Goal: Task Accomplishment & Management: Manage account settings

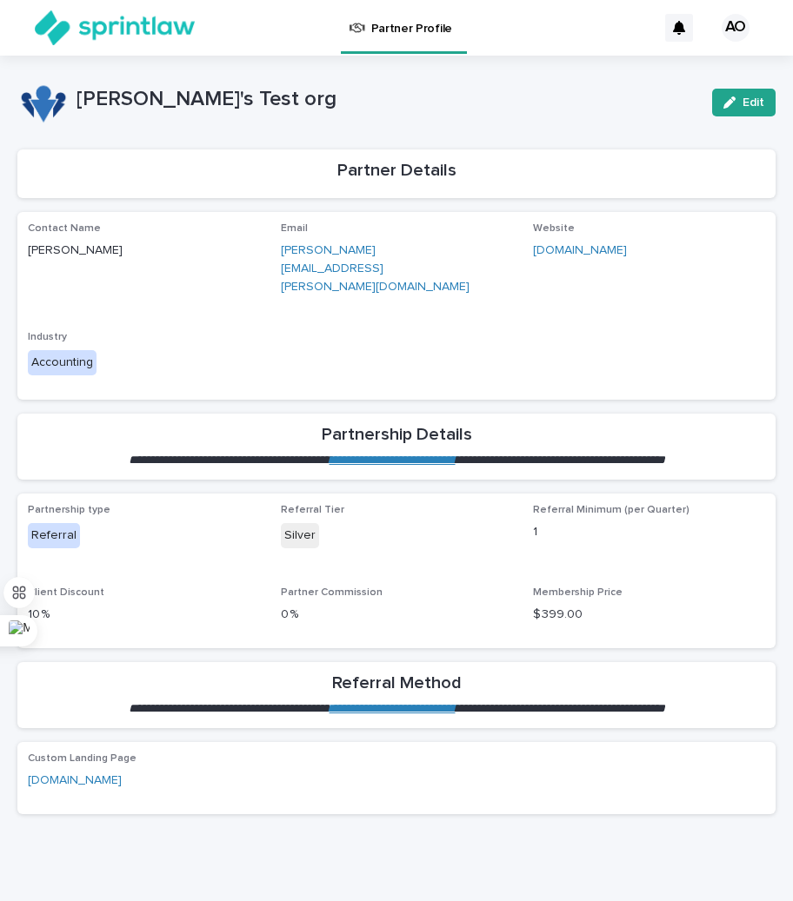
click at [731, 30] on div "AO" at bounding box center [735, 28] width 28 height 28
click at [707, 60] on p "Log Out" at bounding box center [719, 74] width 110 height 30
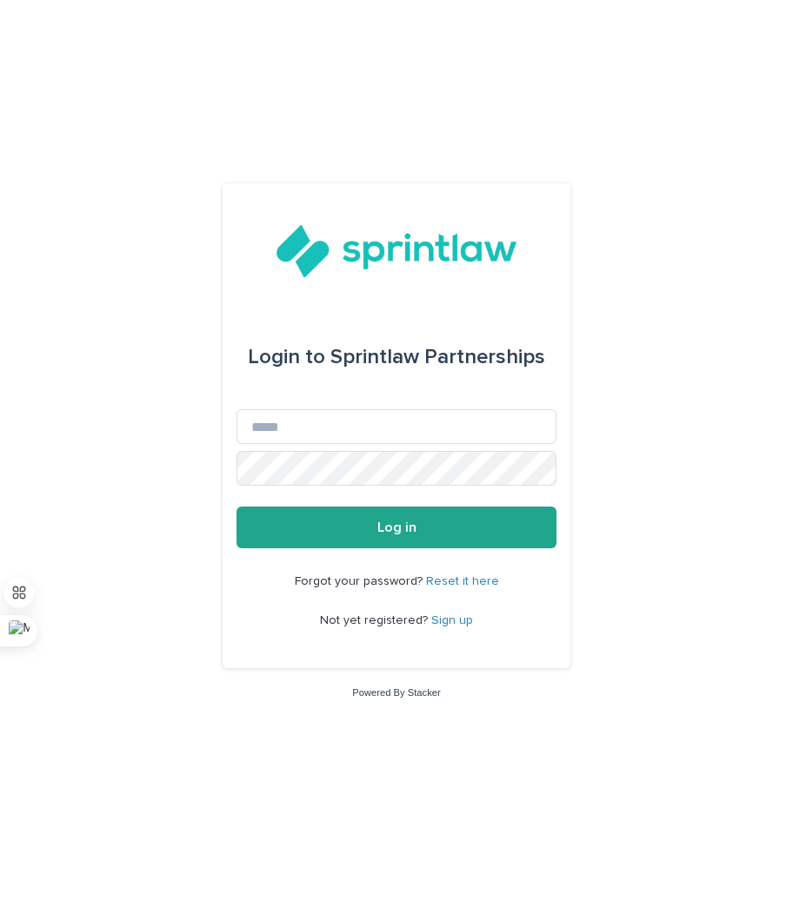
click at [455, 621] on link "Sign up" at bounding box center [452, 620] width 42 height 12
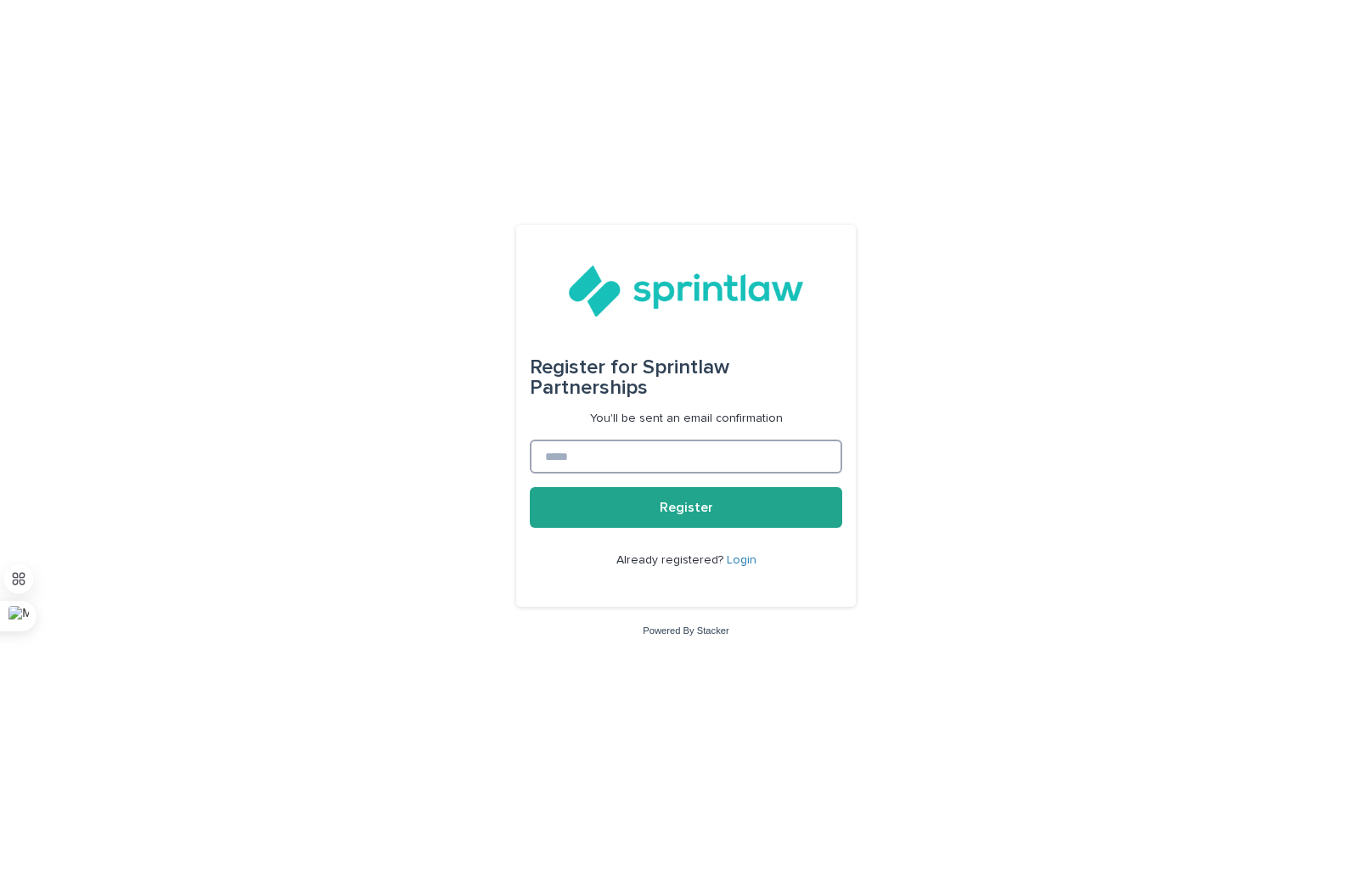
click at [719, 451] on input at bounding box center [686, 456] width 312 height 34
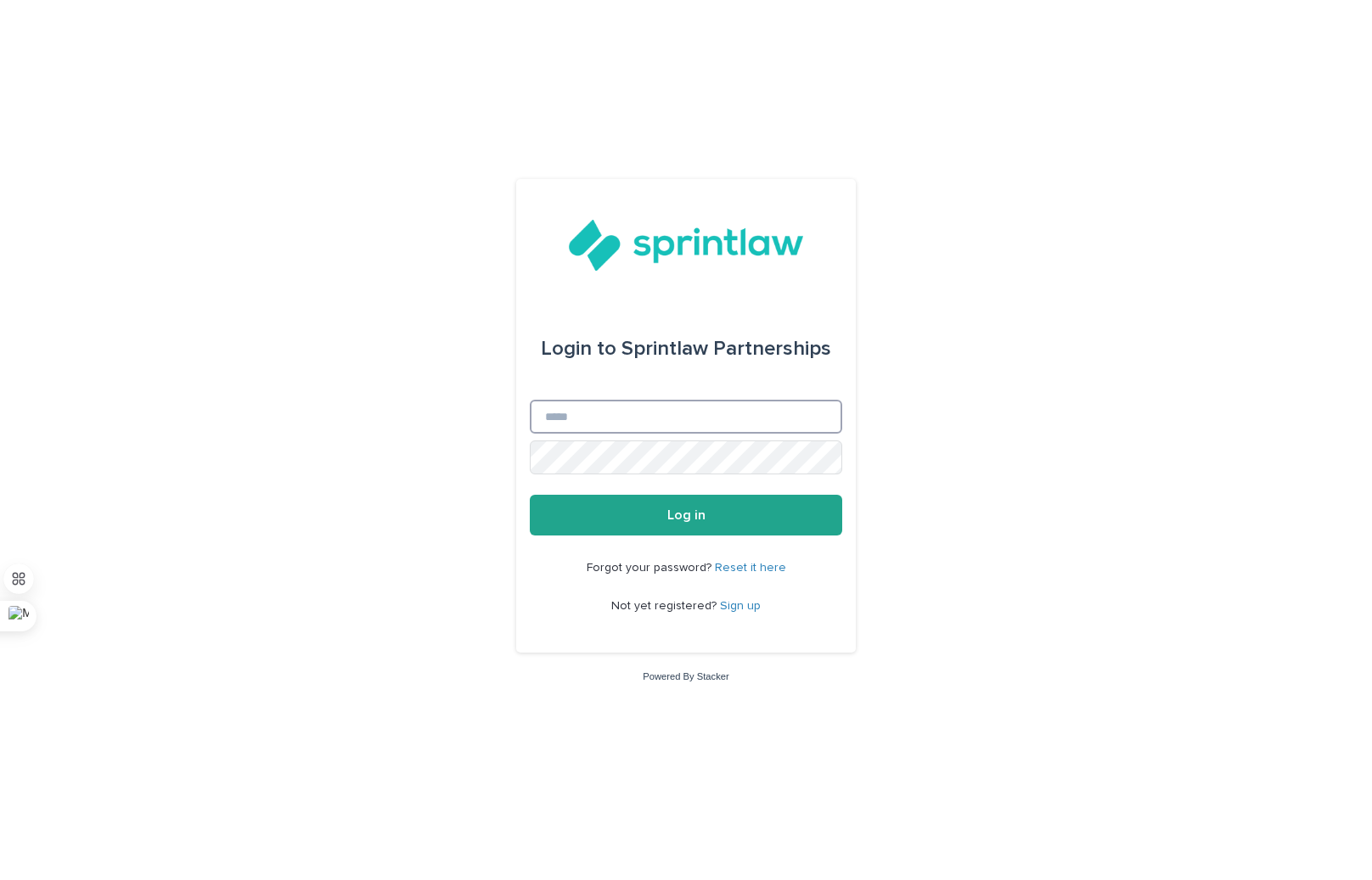
click at [592, 416] on input "Email" at bounding box center [686, 416] width 312 height 34
paste input "**********"
type input "**********"
click at [529, 495] on button "Log in" at bounding box center [686, 516] width 312 height 41
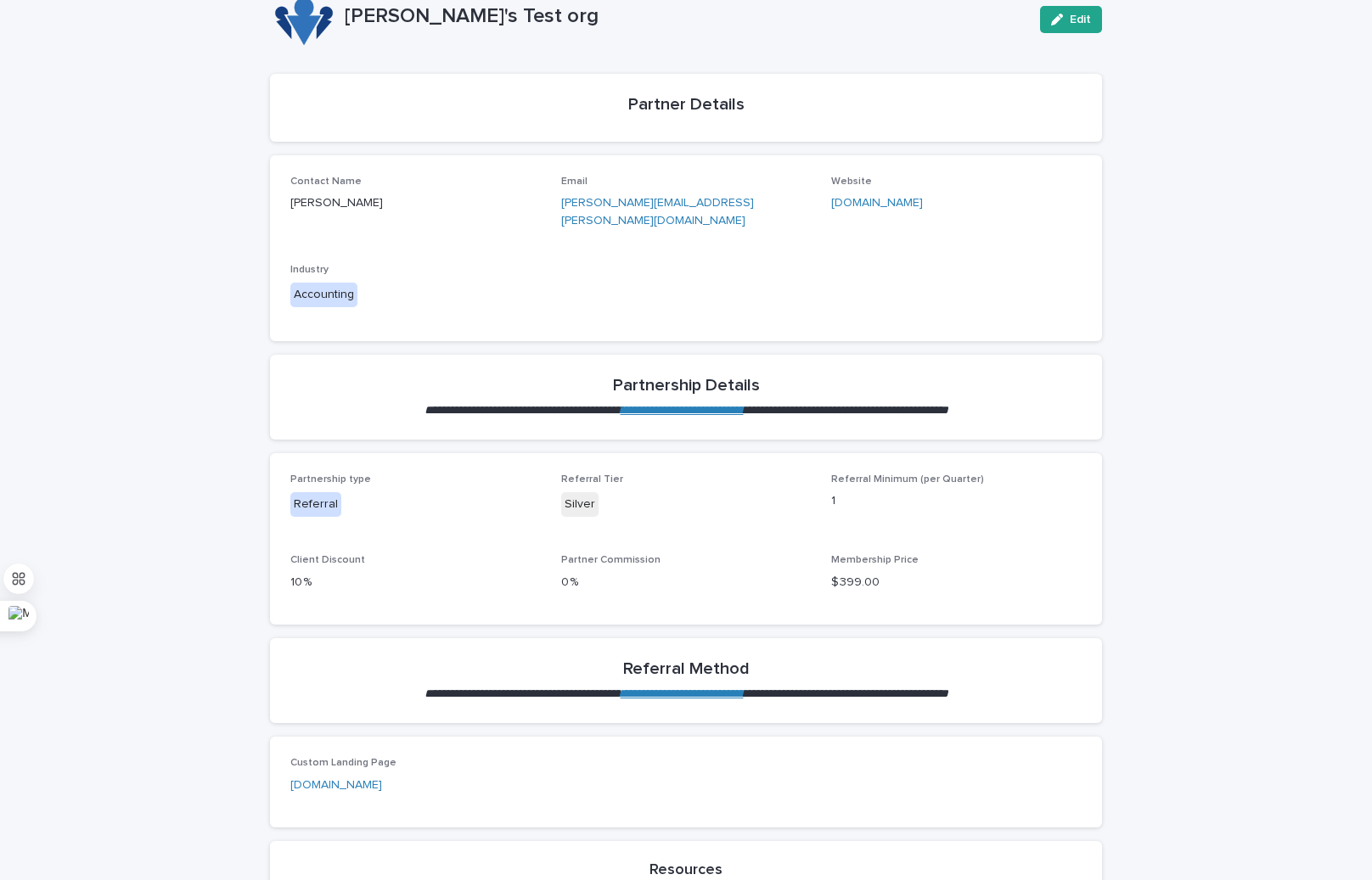
scroll to position [270, 0]
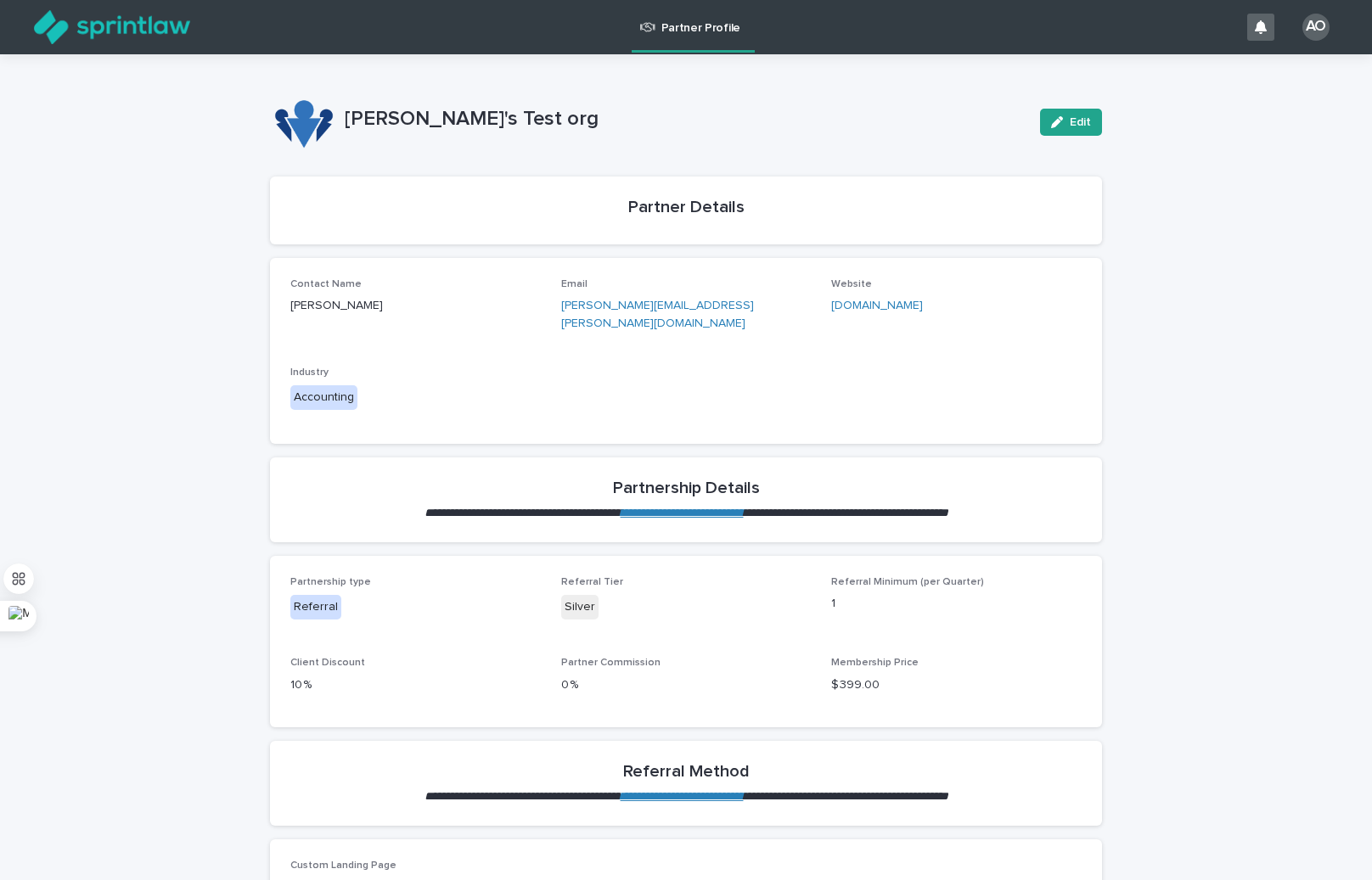
scroll to position [460, 0]
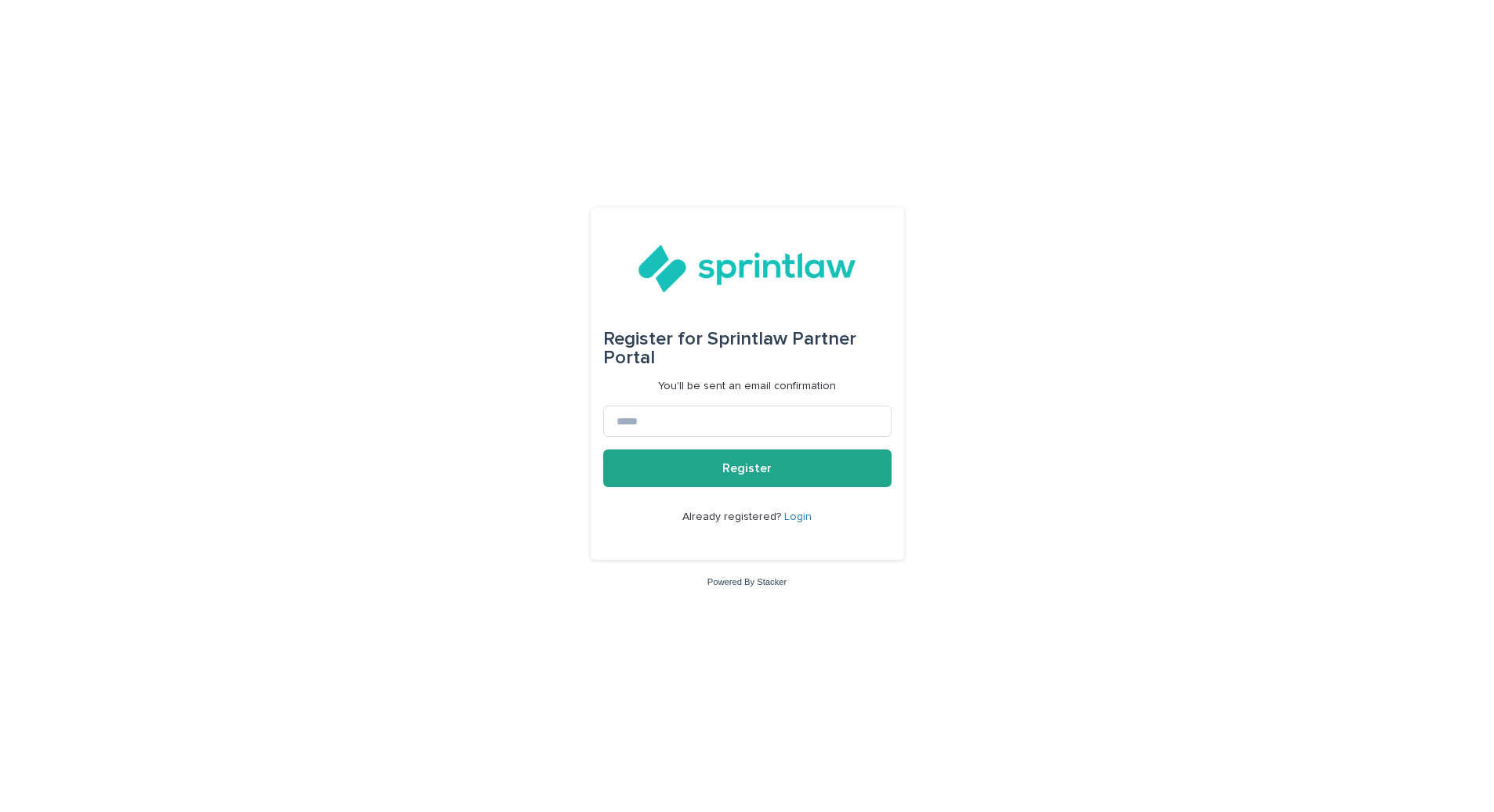
click at [784, 519] on link "Login" at bounding box center [798, 517] width 27 height 11
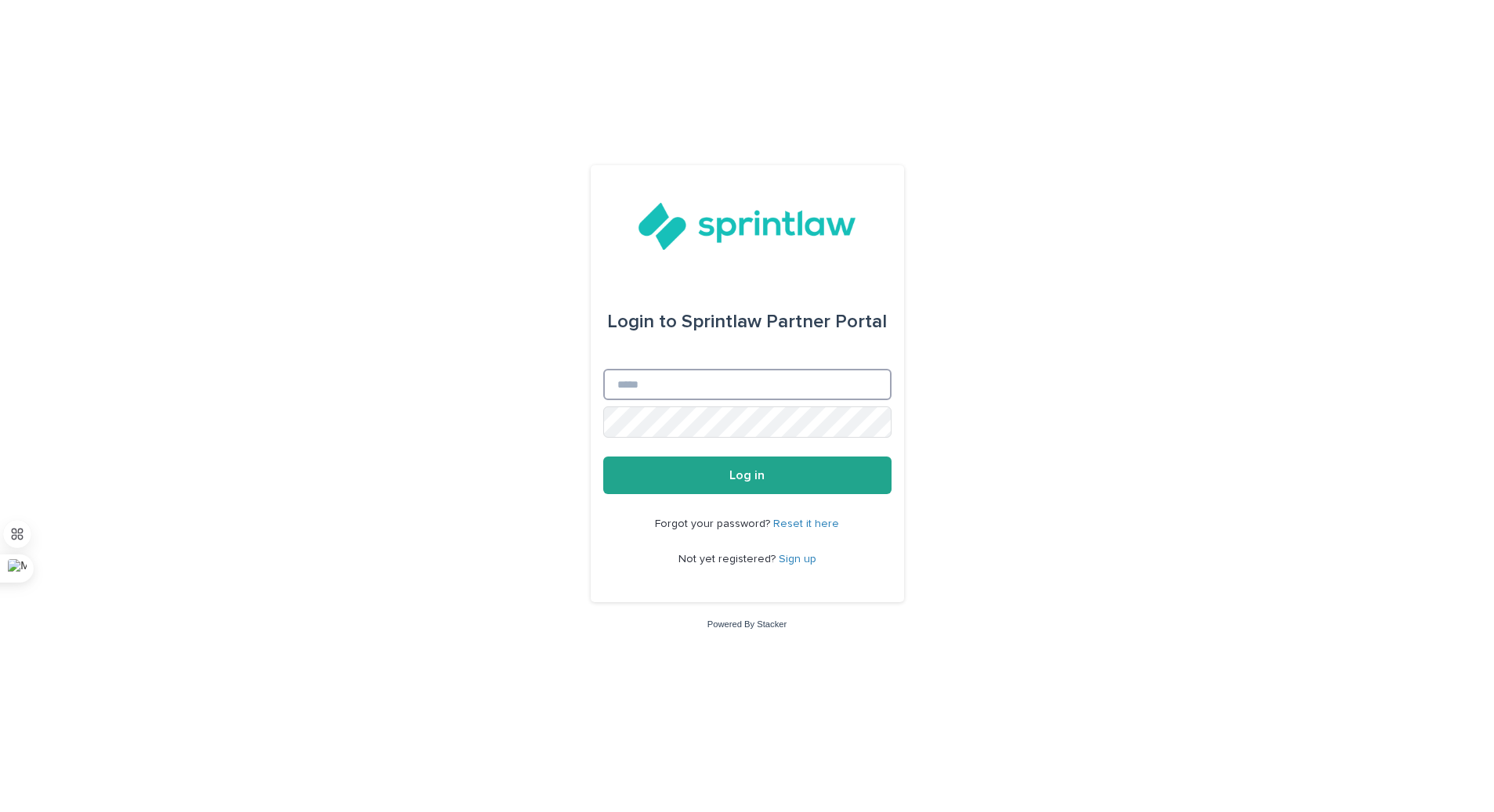
click at [687, 393] on input "Email" at bounding box center [747, 384] width 289 height 32
paste input "**********"
type input "**********"
click at [603, 457] on button "Log in" at bounding box center [747, 476] width 289 height 38
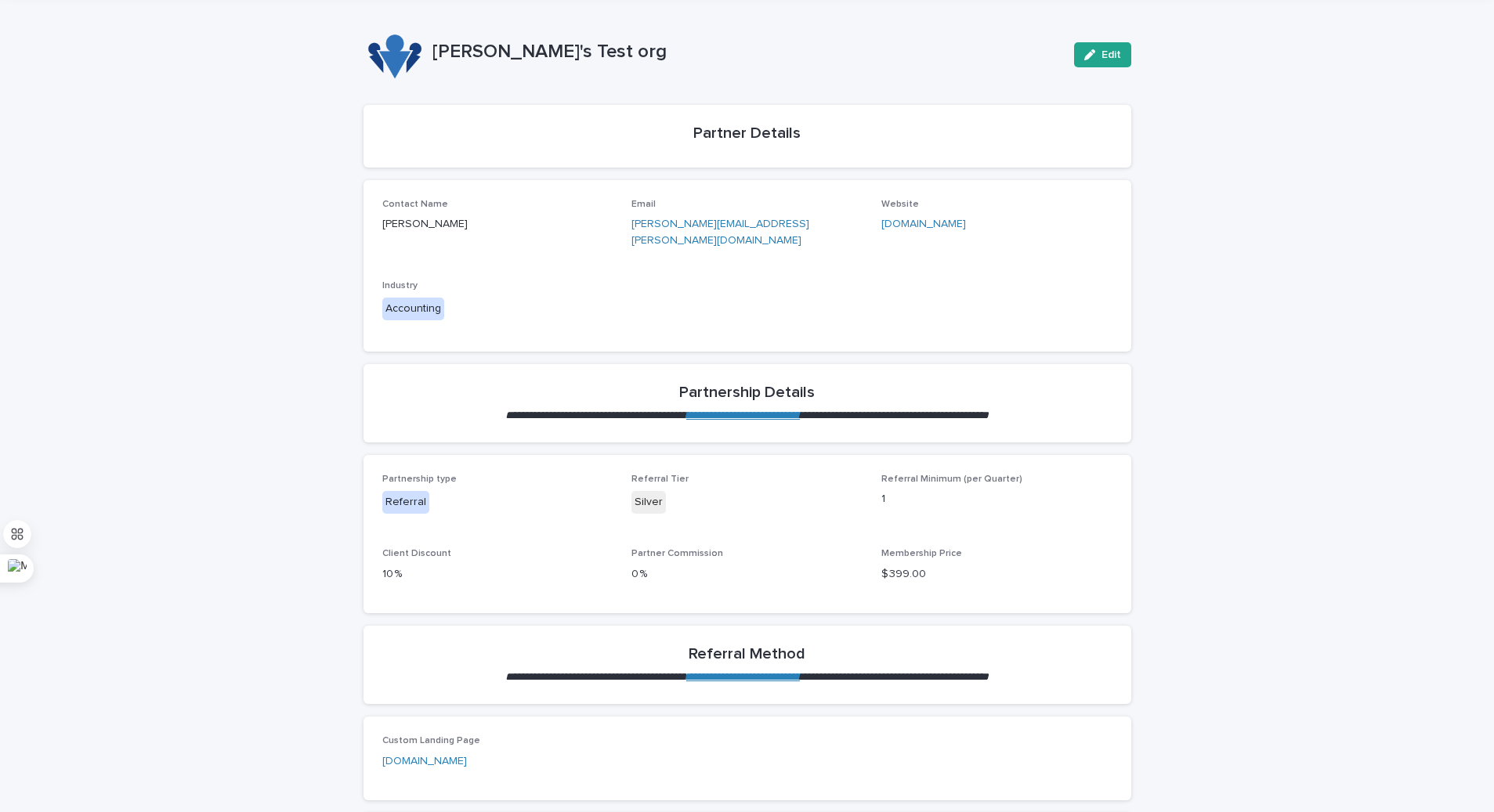
scroll to position [61, 0]
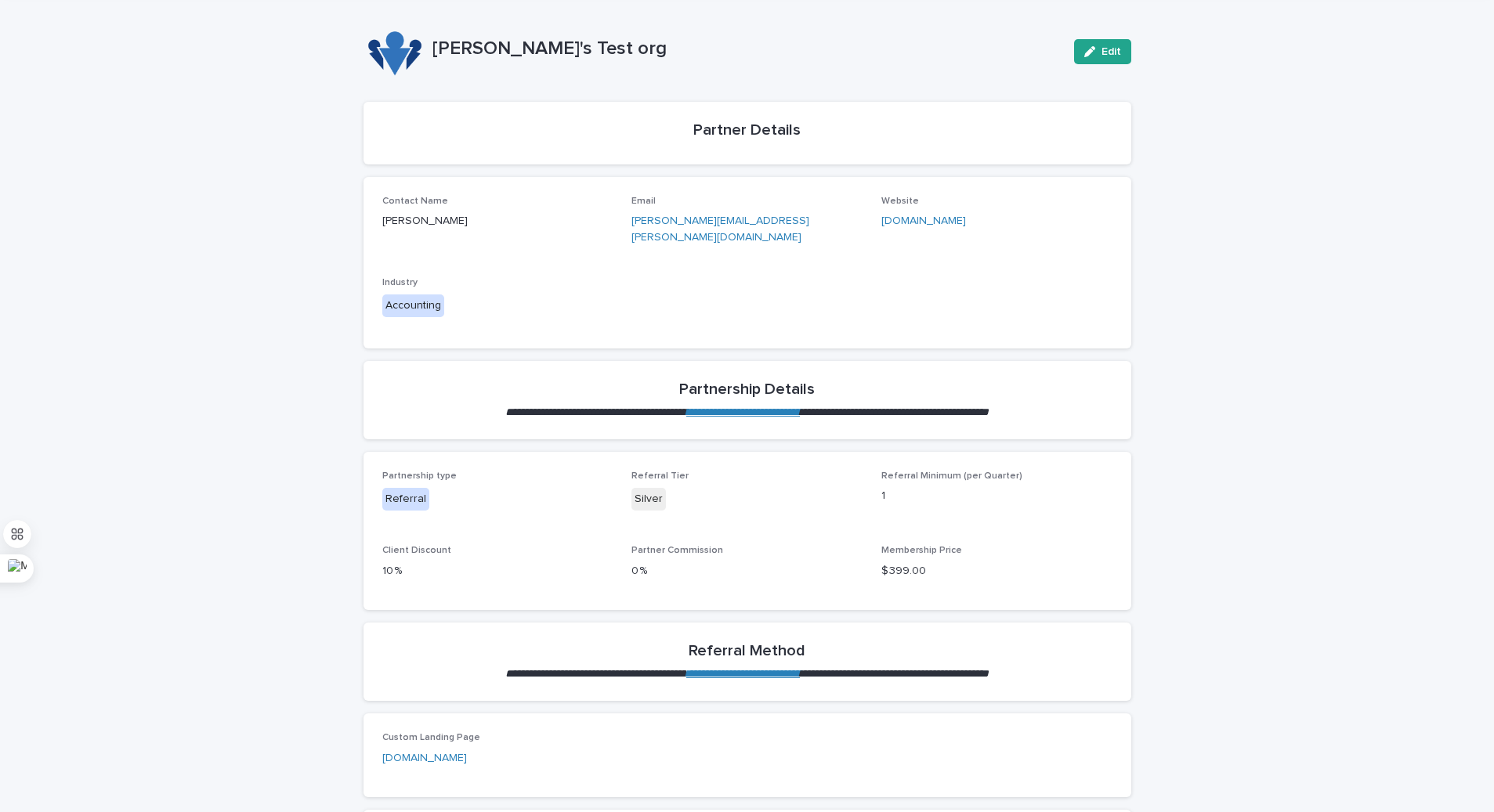
drag, startPoint x: 1100, startPoint y: 59, endPoint x: 1019, endPoint y: 123, distance: 103.2
click at [1100, 59] on button "Edit" at bounding box center [1103, 51] width 57 height 25
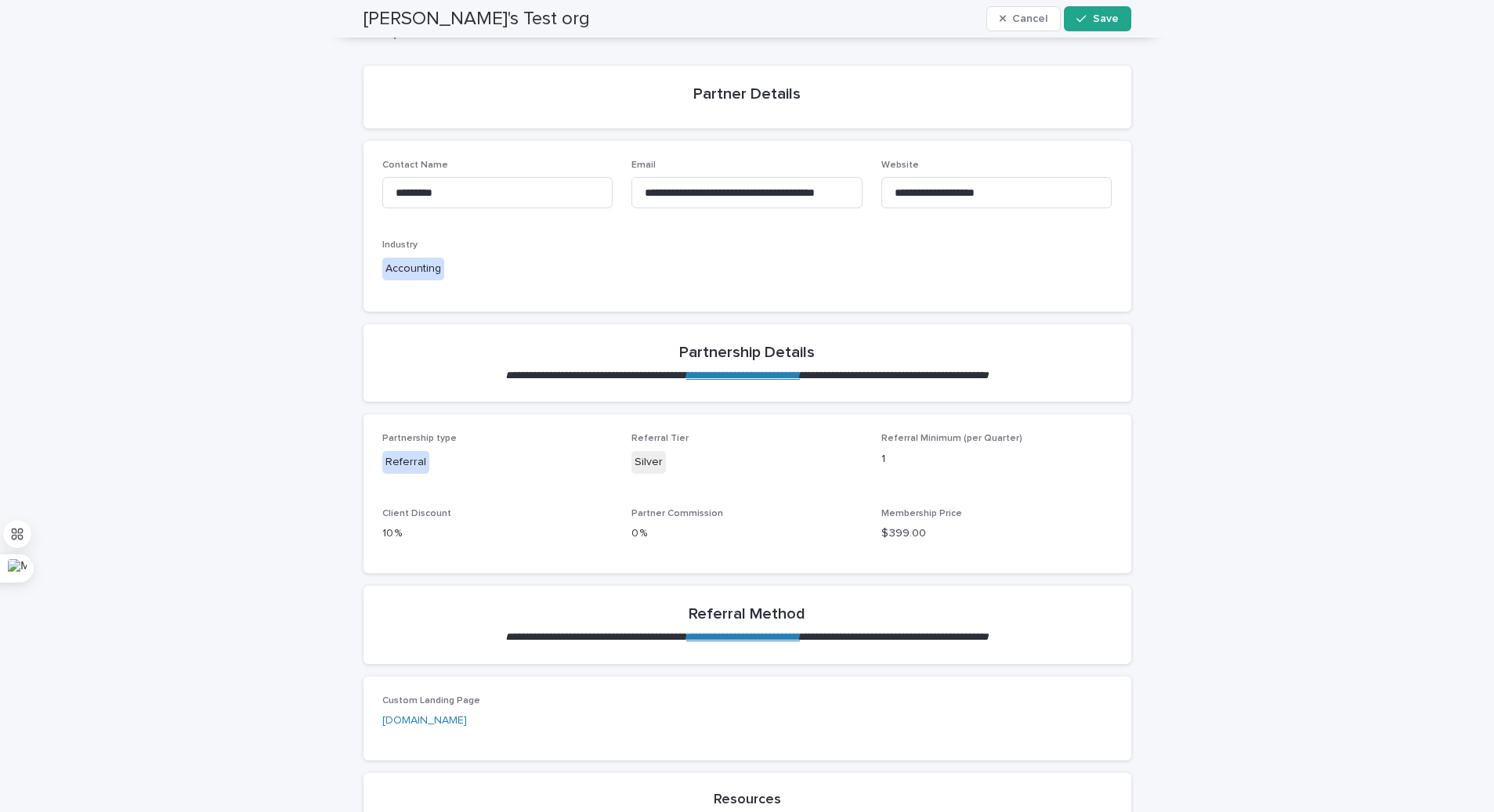
scroll to position [0, 0]
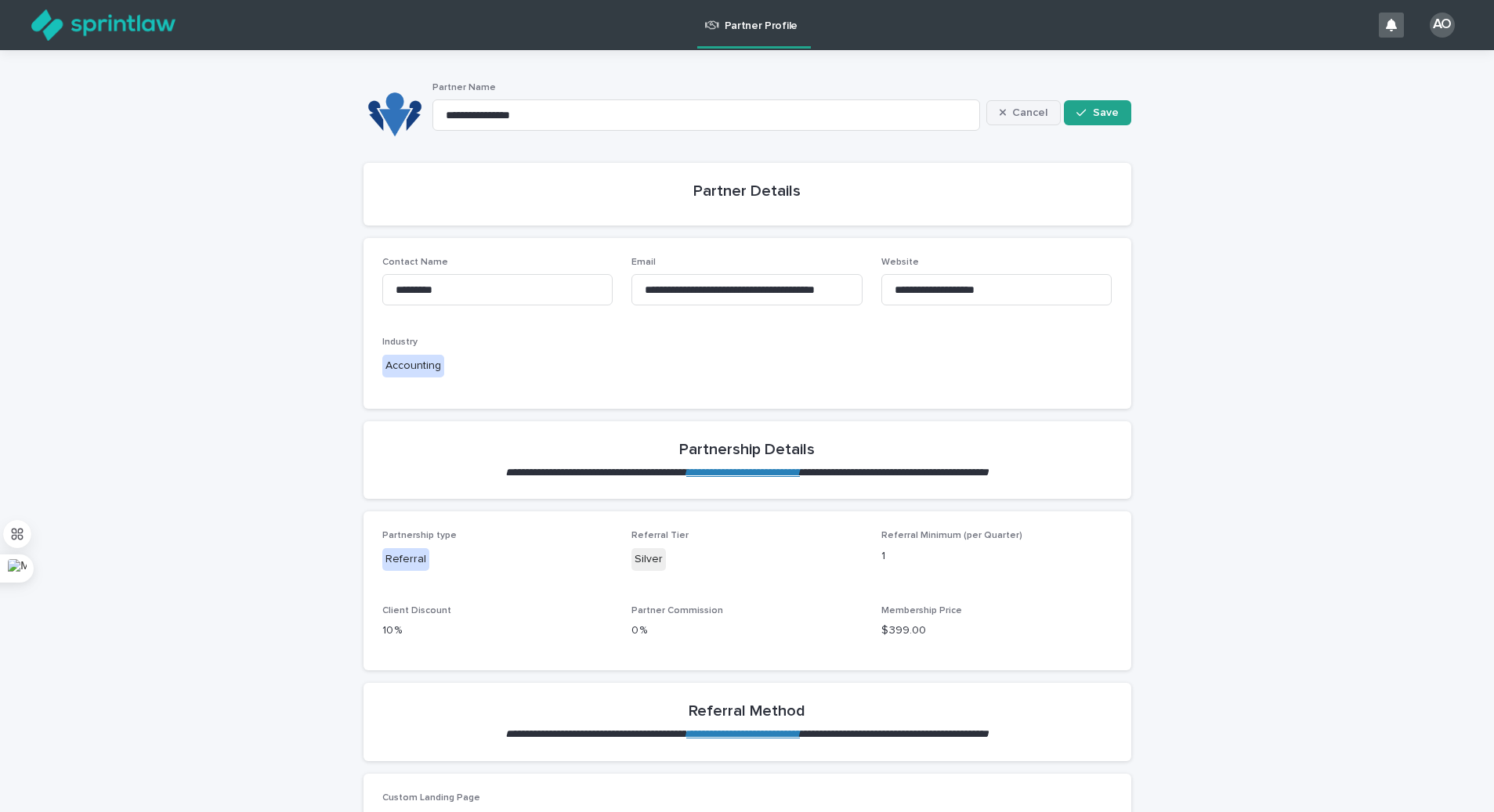
click at [1029, 101] on button "Cancel" at bounding box center [1023, 113] width 75 height 25
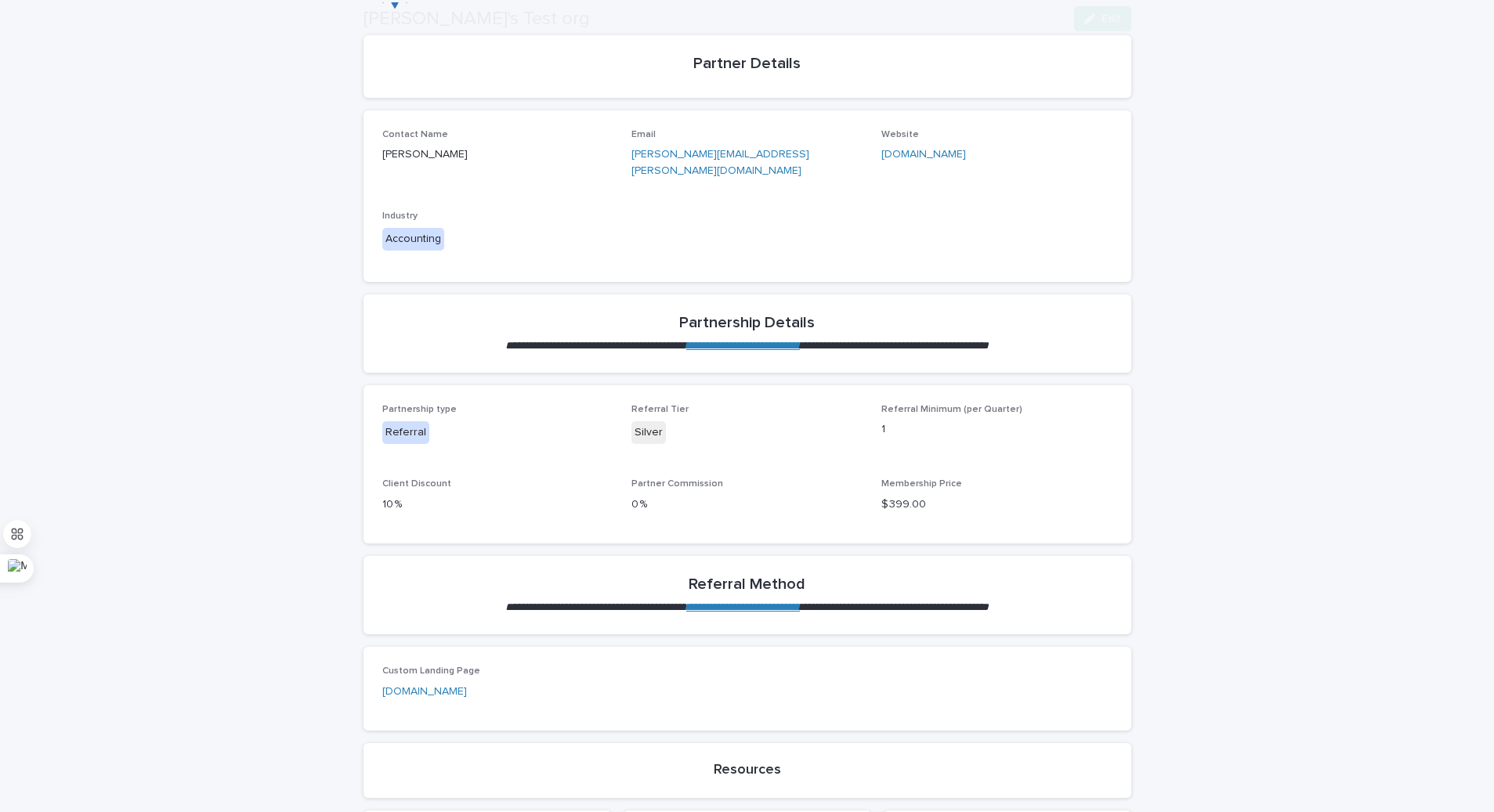
scroll to position [236, 0]
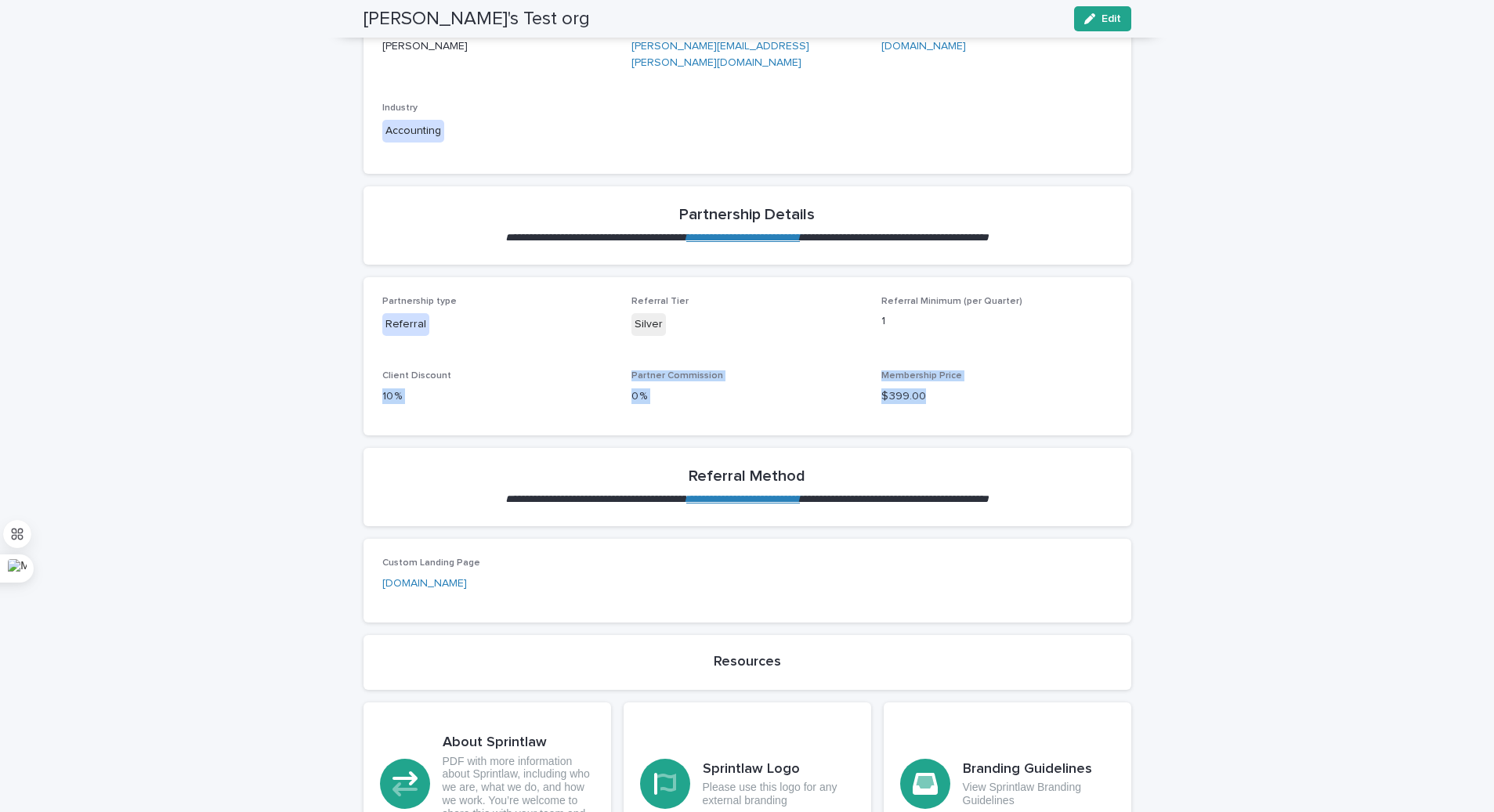
drag, startPoint x: 775, startPoint y: 395, endPoint x: 1096, endPoint y: 405, distance: 321.2
click at [1106, 404] on div "**********" at bounding box center [747, 385] width 1494 height 1142
click at [1050, 404] on p "$ 399.00" at bounding box center [997, 397] width 231 height 16
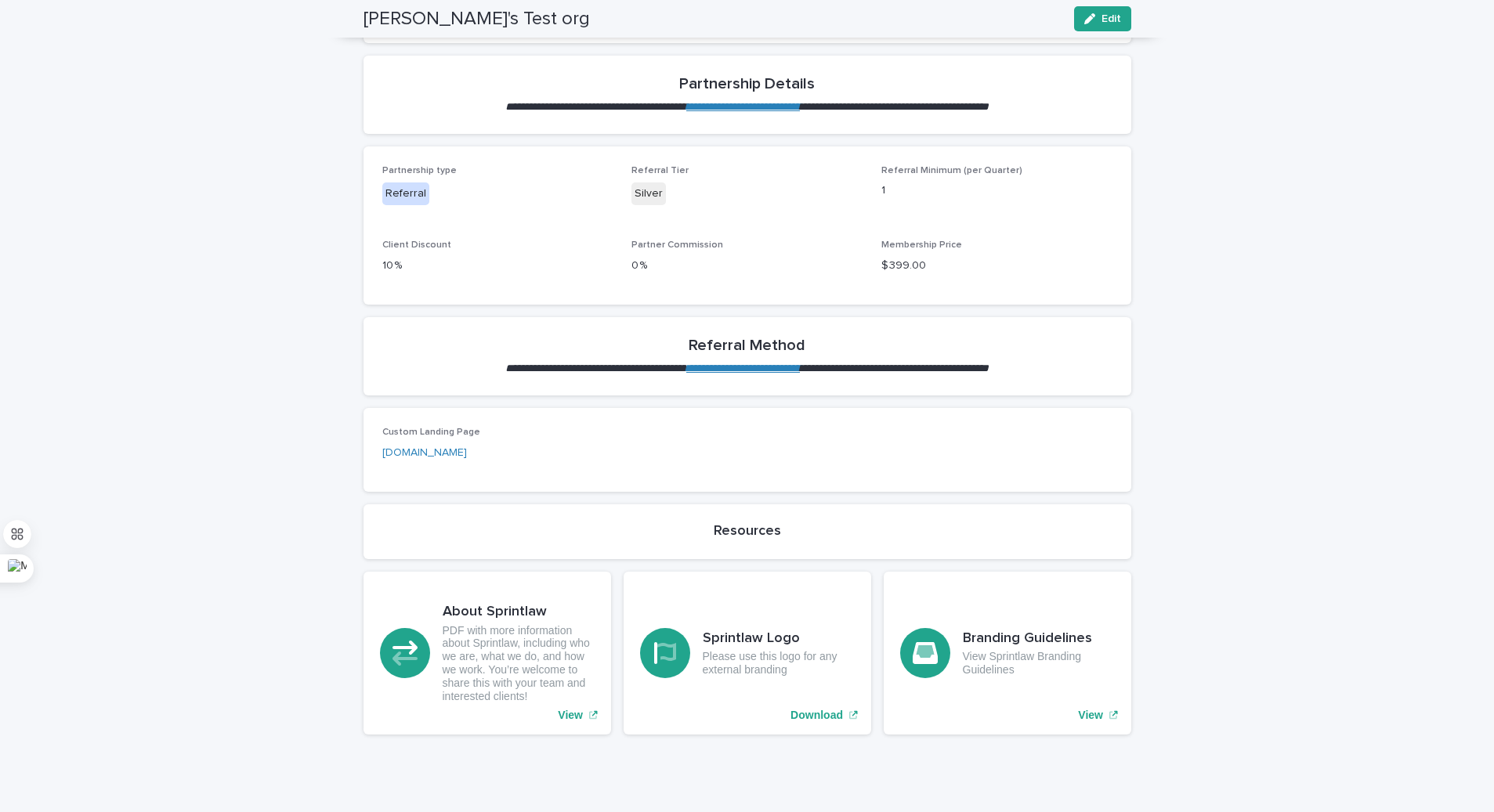
scroll to position [424, 0]
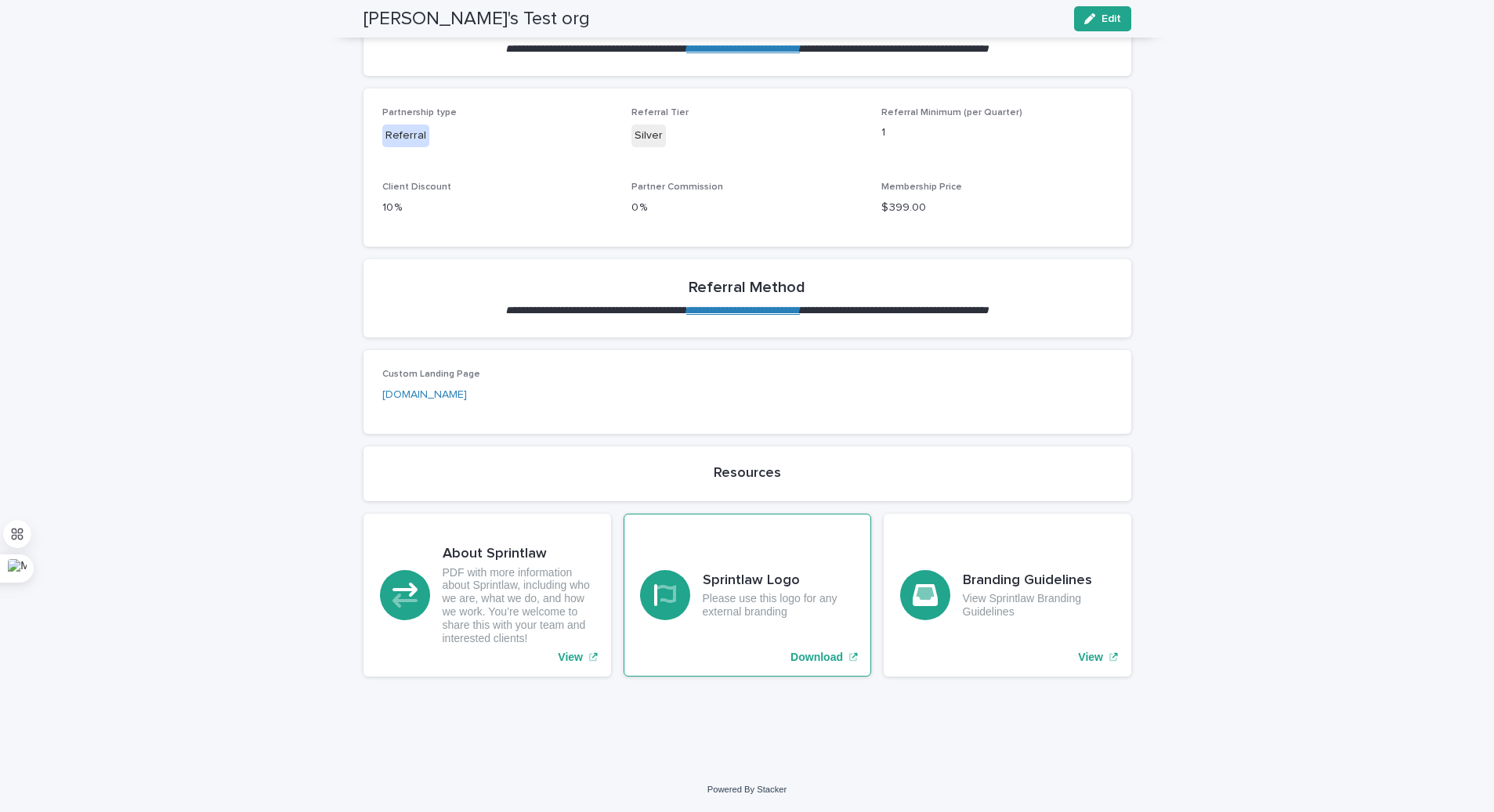
click at [743, 586] on h3 "Sprintlaw Logo" at bounding box center [779, 580] width 152 height 17
click at [477, 579] on p "PDF with more information about Sprintlaw, including who we are, what we do, an…" at bounding box center [518, 606] width 152 height 79
click at [1099, 610] on p "View Sprintlaw Branding Guidelines" at bounding box center [1039, 606] width 152 height 27
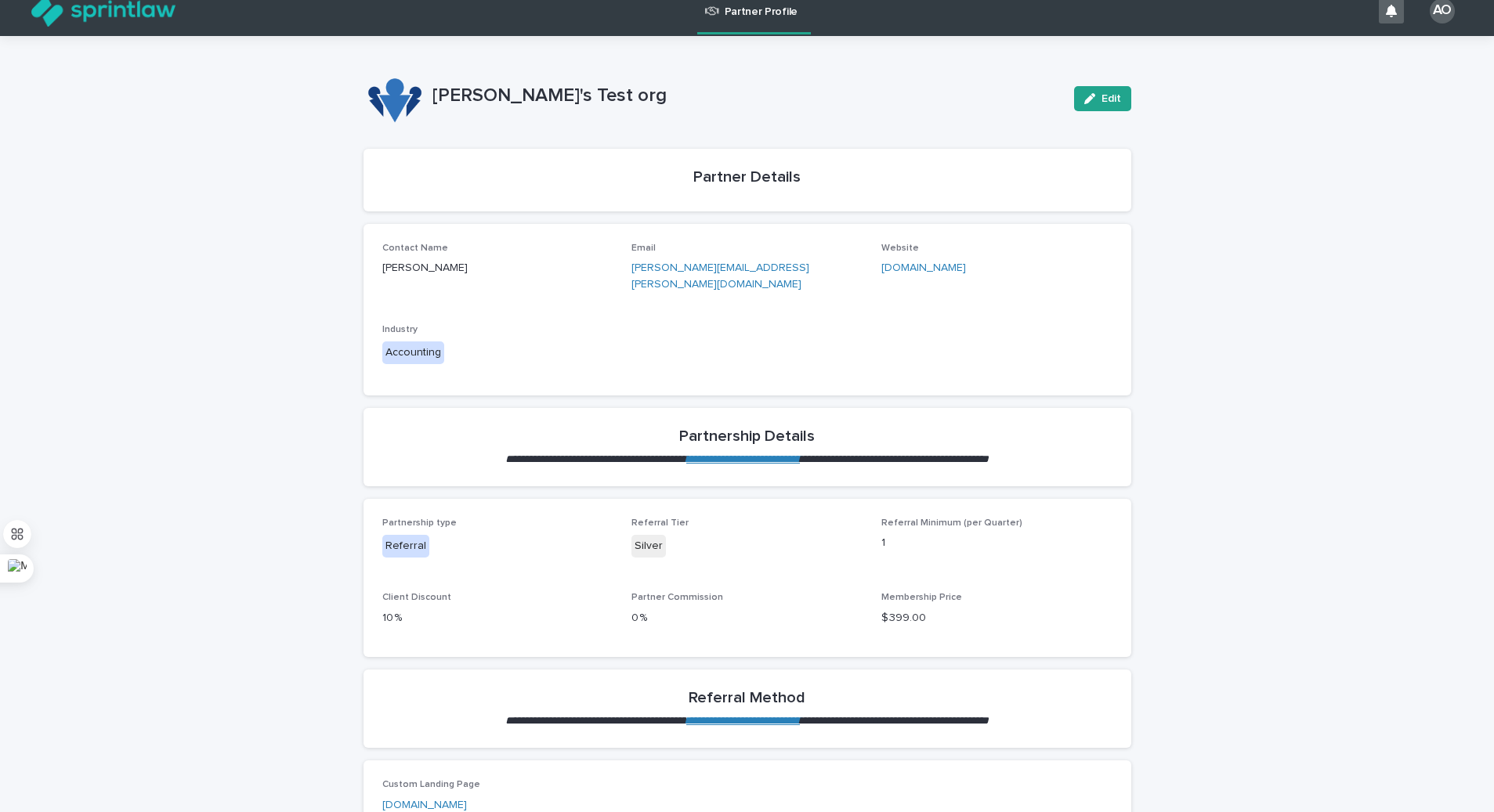
scroll to position [0, 0]
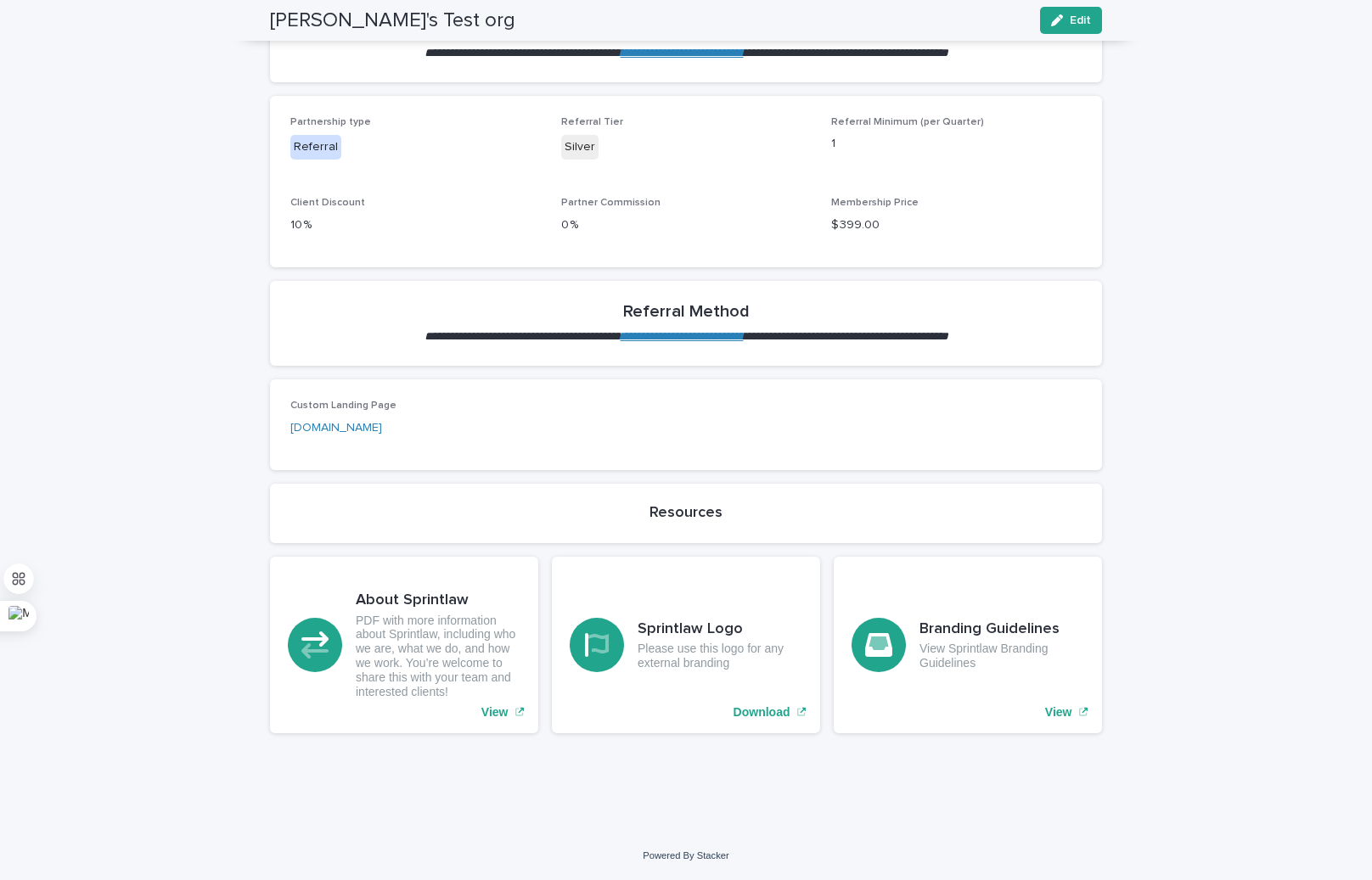
scroll to position [459, 0]
